Goal: Information Seeking & Learning: Learn about a topic

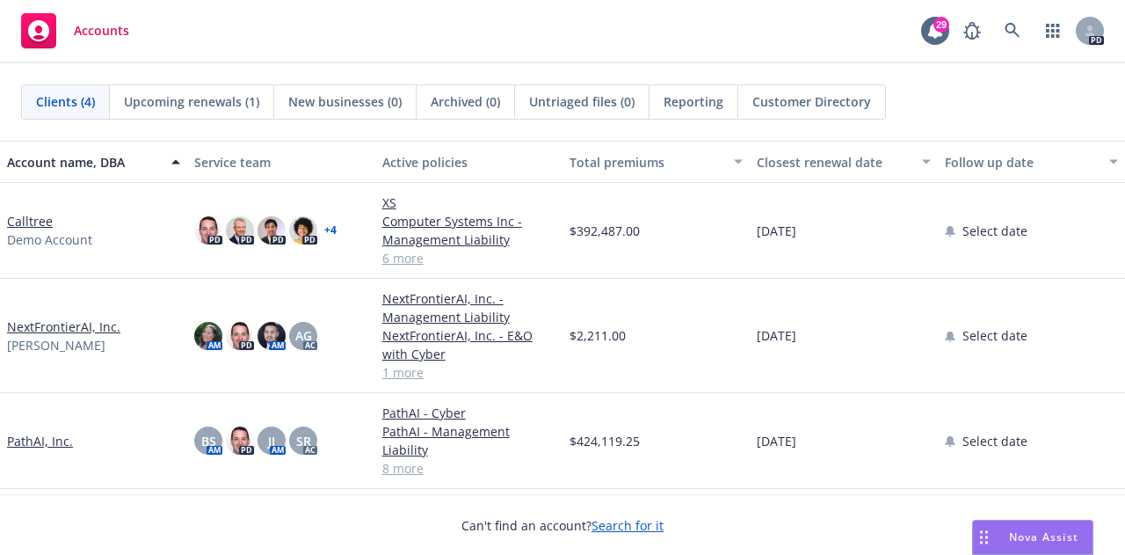
click at [53, 432] on link "PathAI, Inc." at bounding box center [40, 441] width 66 height 18
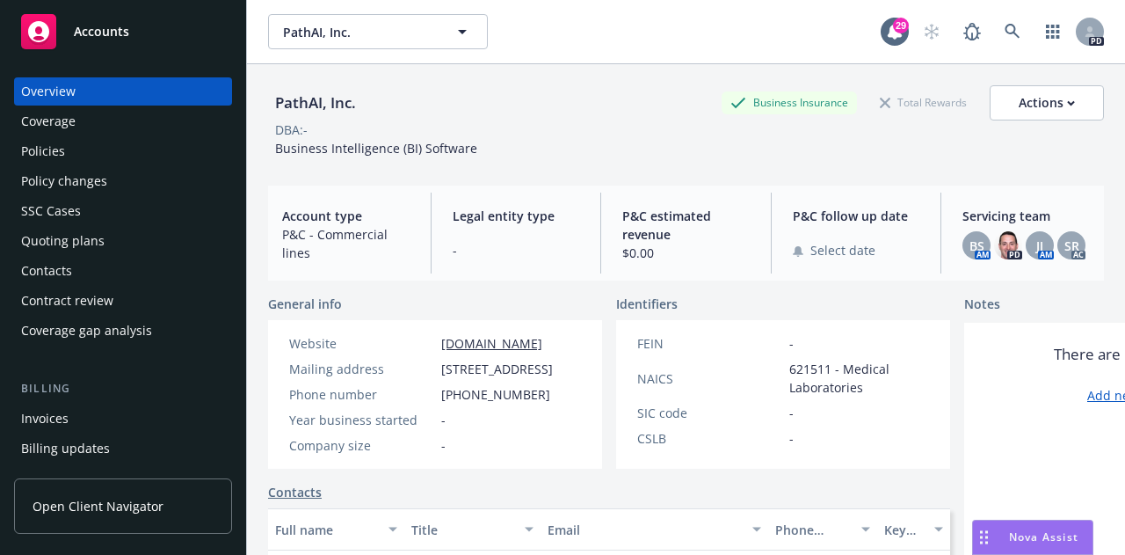
click at [111, 332] on div "Coverage gap analysis" at bounding box center [86, 330] width 131 height 28
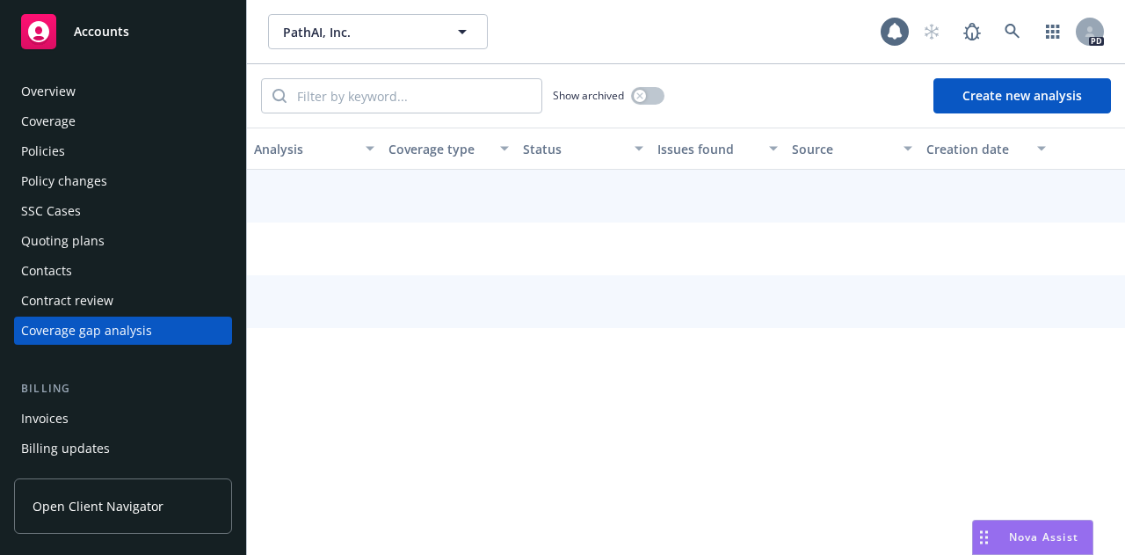
scroll to position [25, 0]
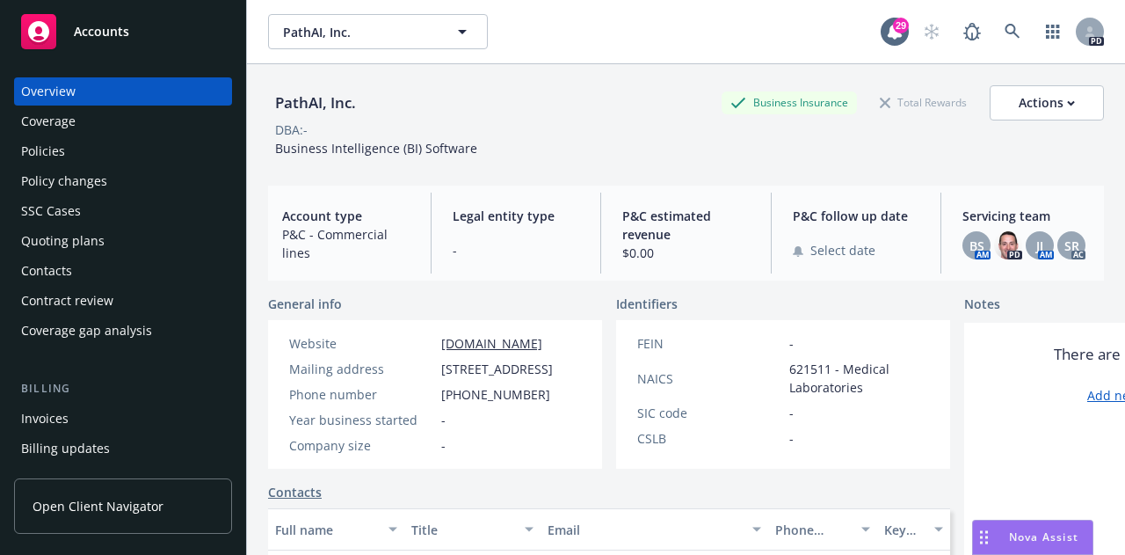
click at [90, 301] on div "Contract review" at bounding box center [67, 301] width 92 height 28
click at [40, 145] on div "Policies" at bounding box center [43, 151] width 44 height 28
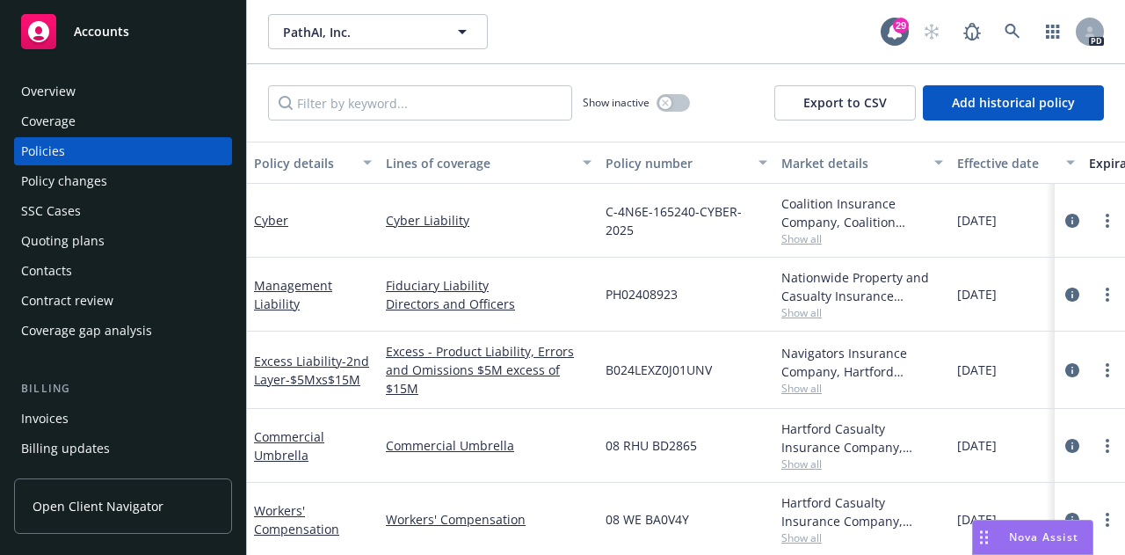
click at [61, 120] on div "Coverage" at bounding box center [48, 121] width 54 height 28
